Goal: Task Accomplishment & Management: Use online tool/utility

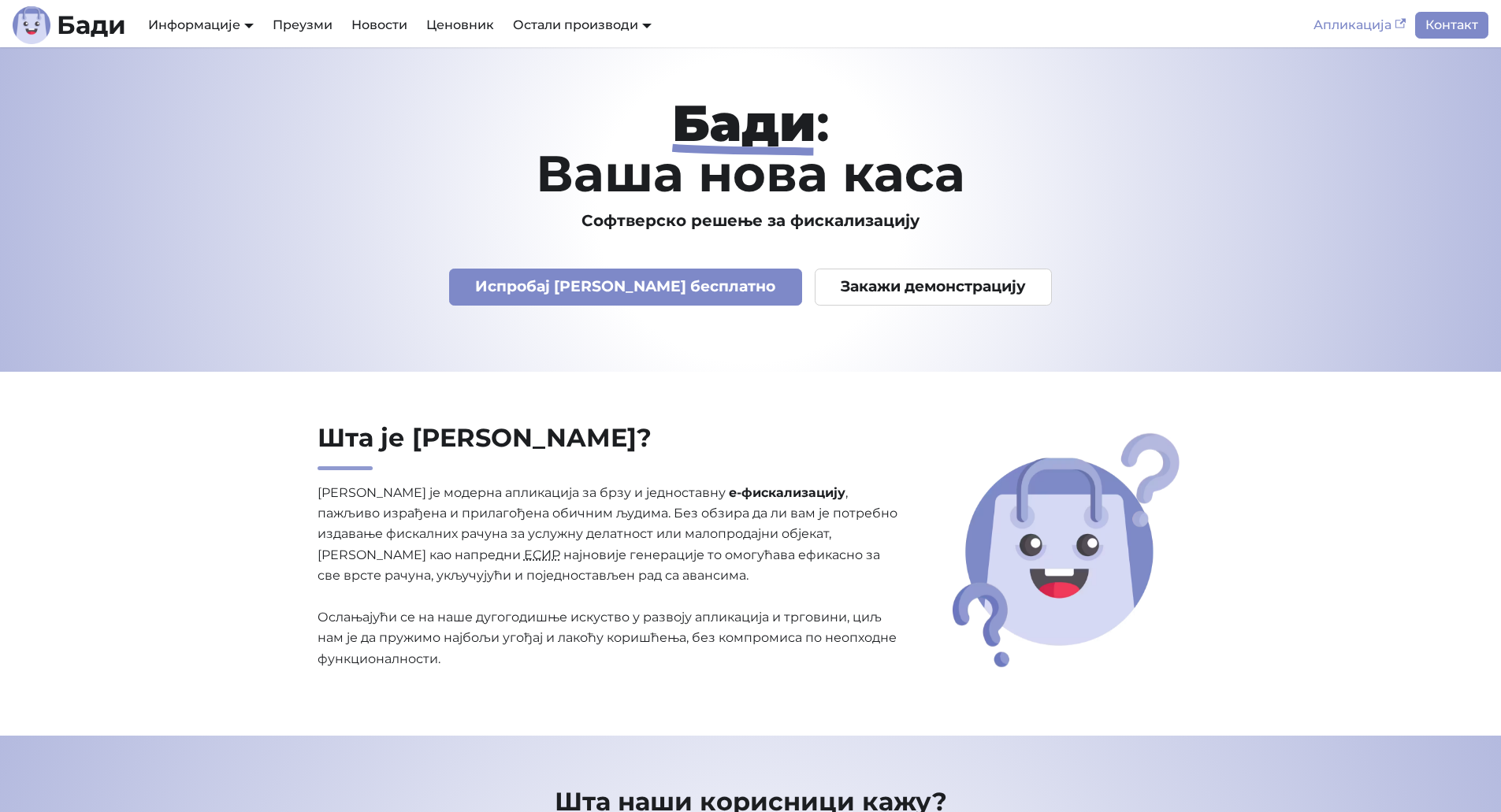
click at [1375, 24] on link "Апликација" at bounding box center [1359, 25] width 111 height 27
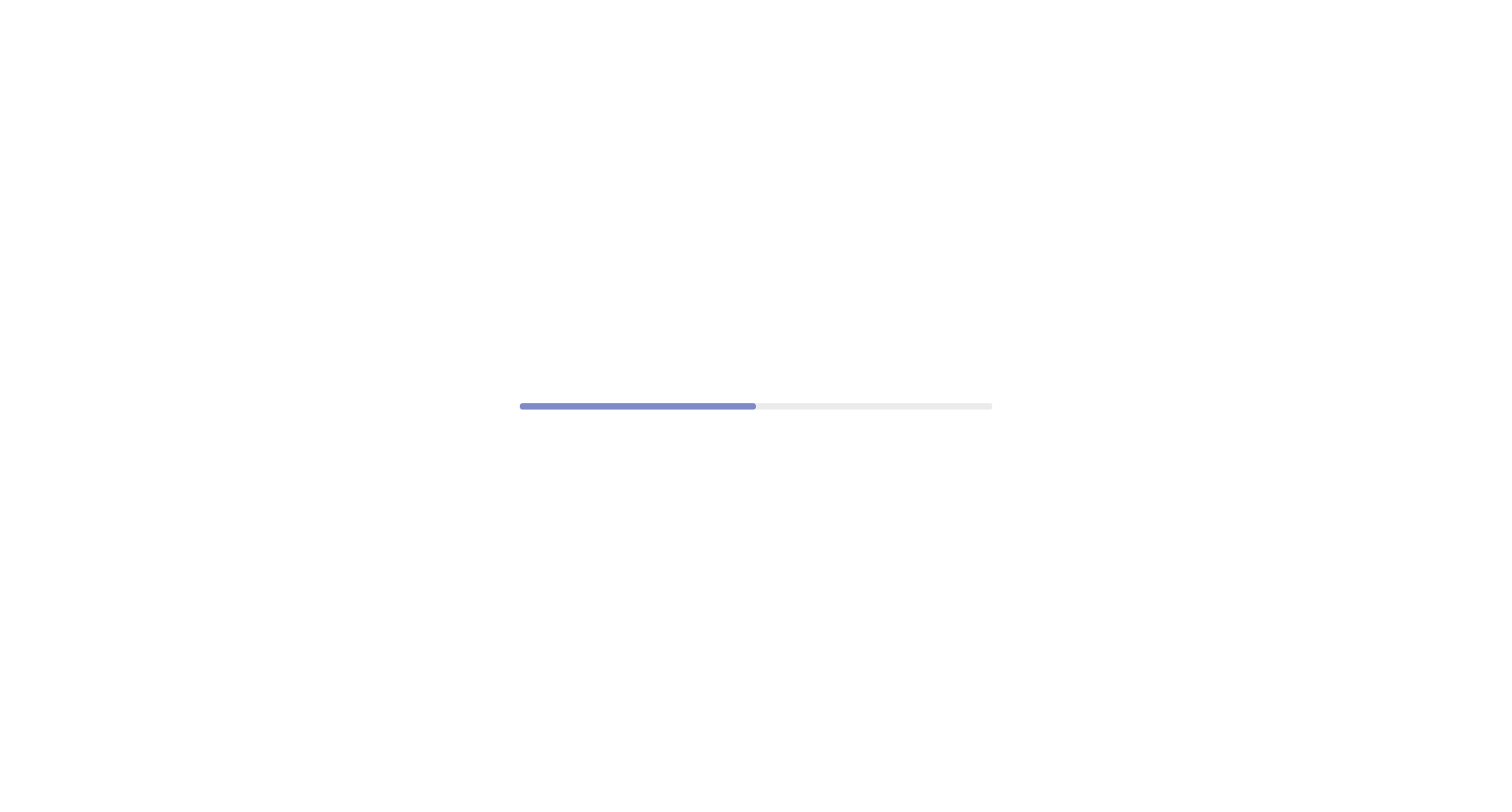
click at [318, 628] on div at bounding box center [756, 406] width 1512 height 812
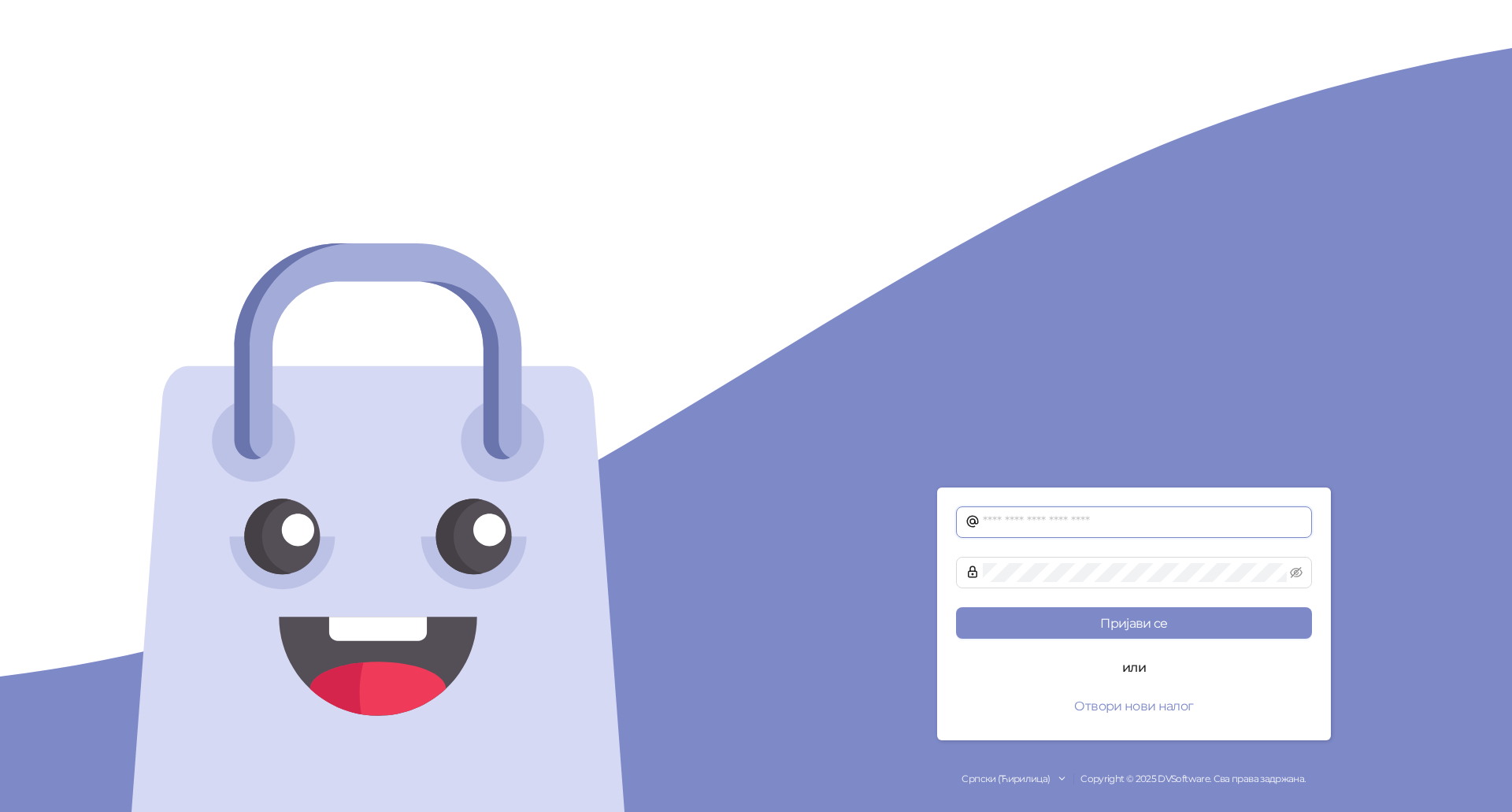
click at [1119, 532] on input "text" at bounding box center [1143, 522] width 320 height 19
type input "**********"
click at [1142, 626] on button "Пријави се" at bounding box center [1134, 623] width 356 height 32
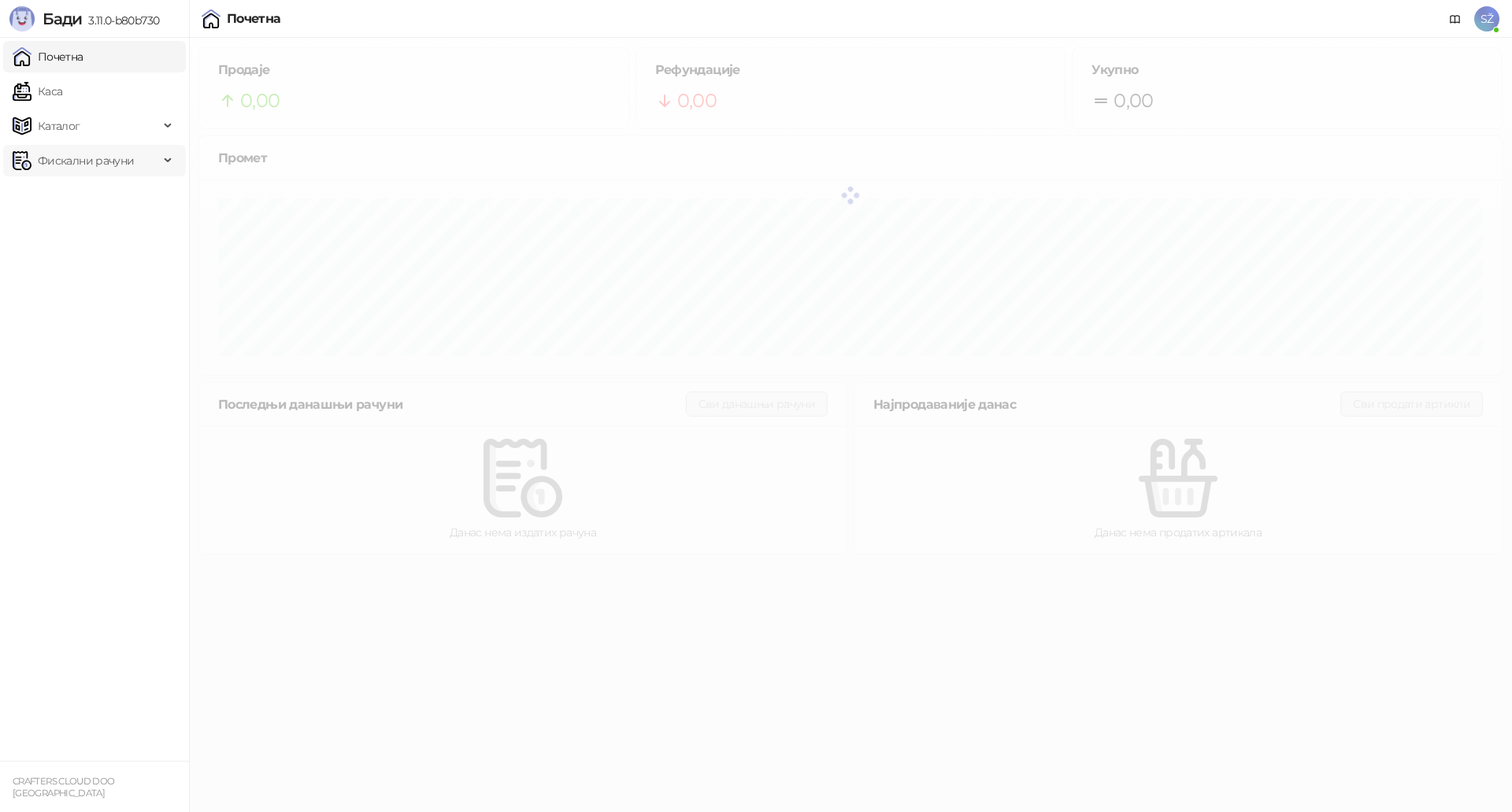
click at [55, 155] on span "Фискални рачуни" at bounding box center [86, 161] width 96 height 32
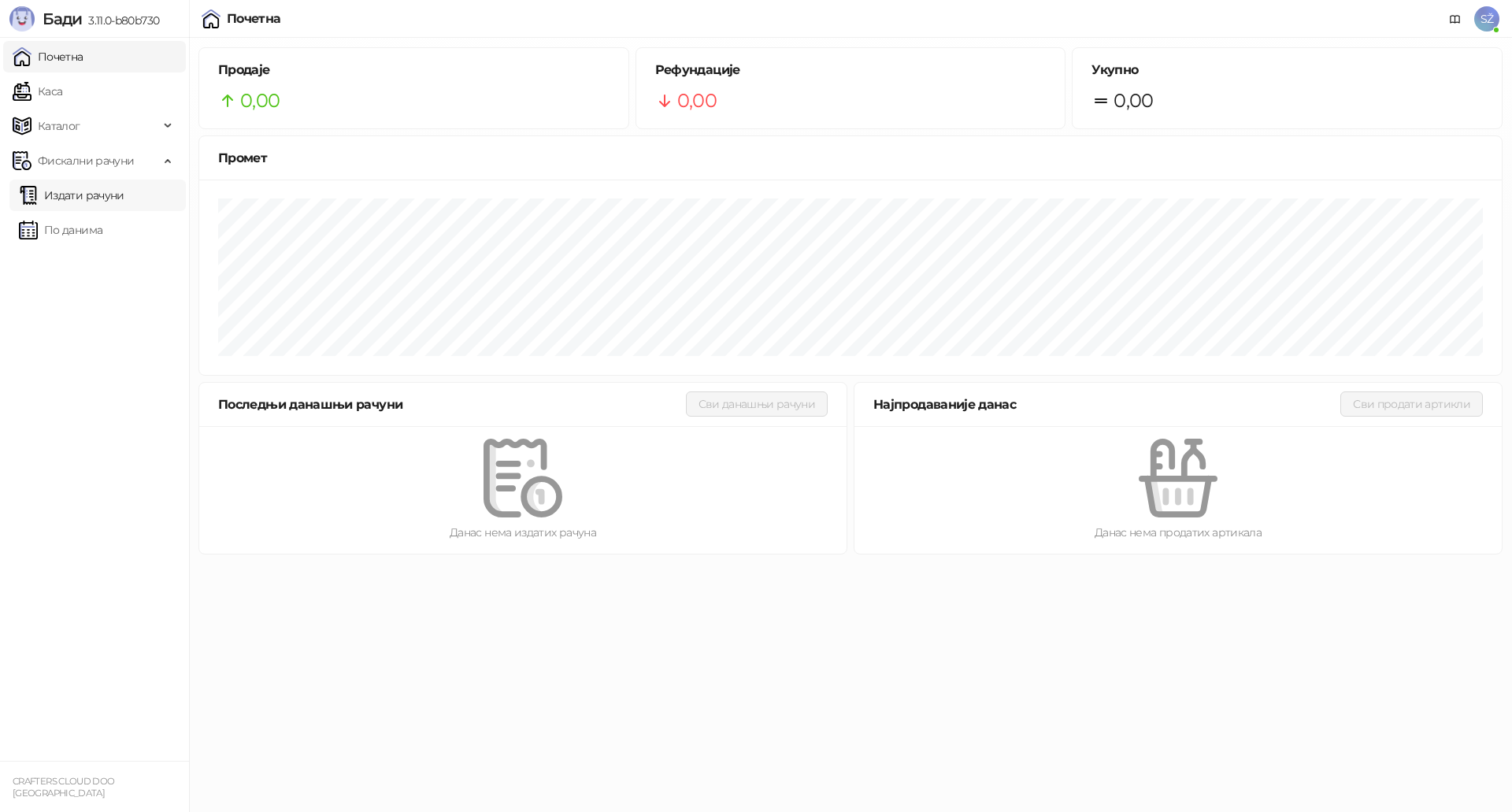
click at [58, 193] on link "Издати рачуни" at bounding box center [71, 195] width 106 height 32
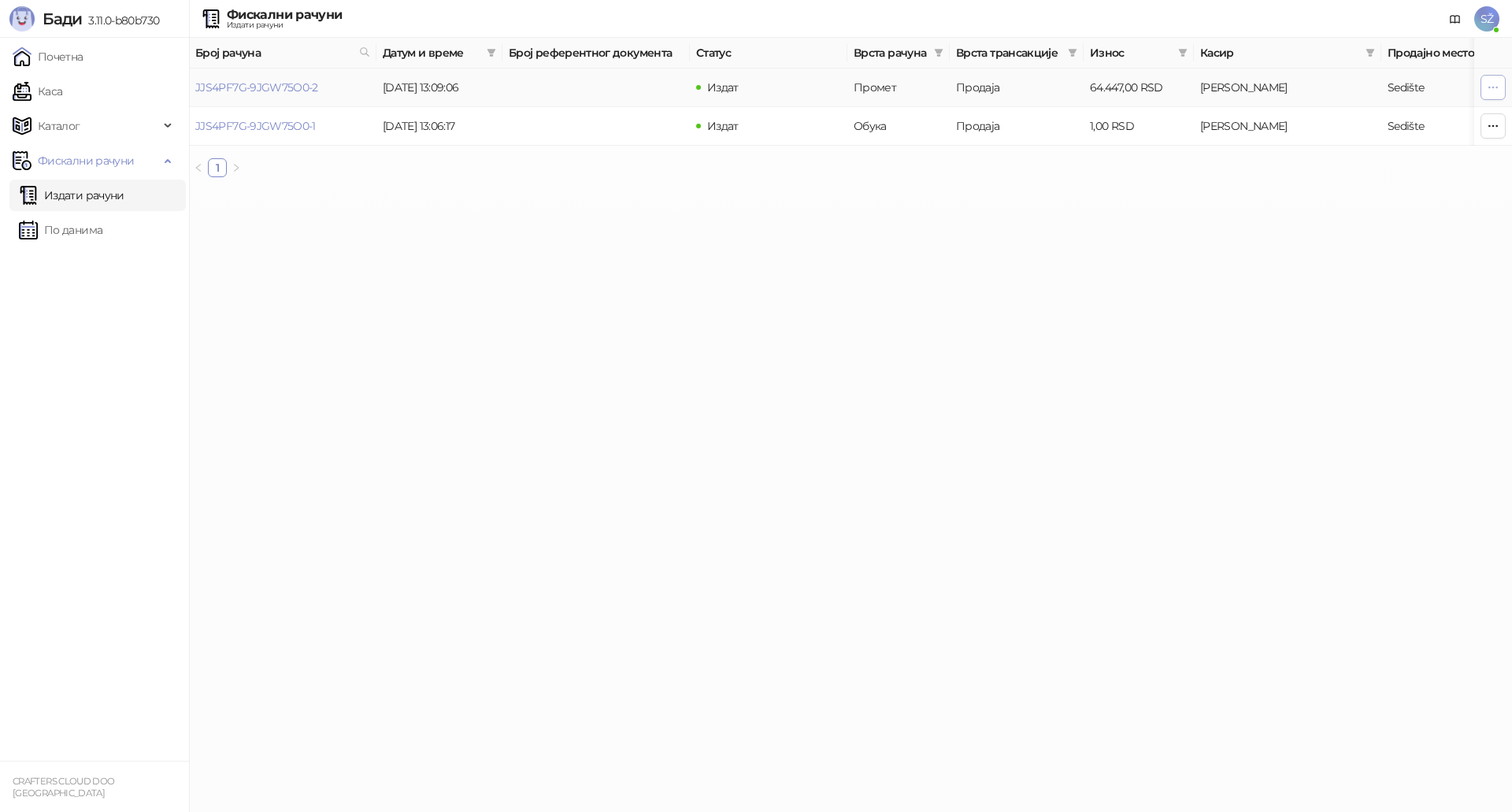
click at [1492, 89] on icon "button" at bounding box center [1493, 87] width 13 height 13
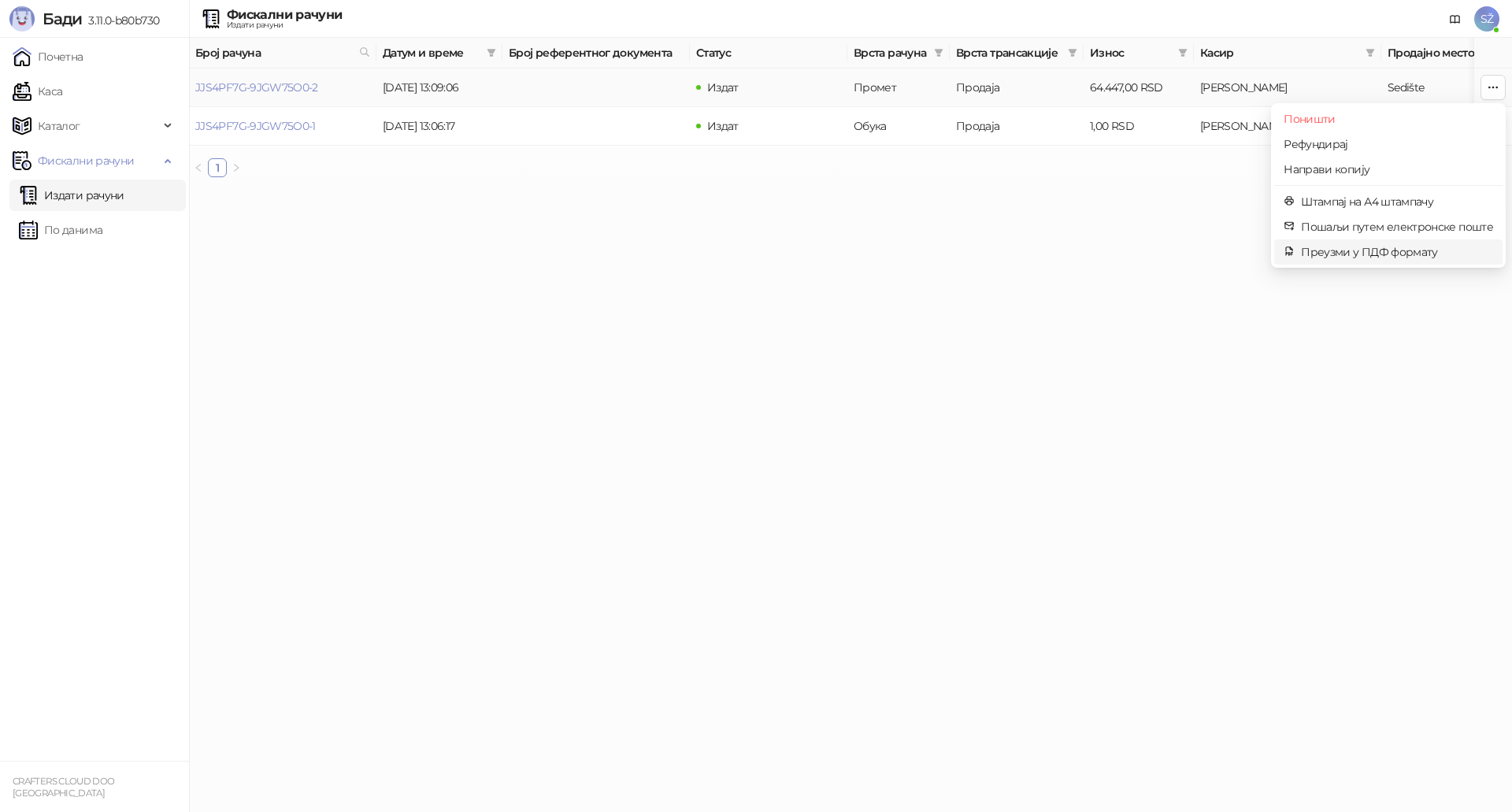
click at [1351, 255] on span "Преузми у ПДФ формату" at bounding box center [1397, 252] width 192 height 17
